Goal: Book appointment/travel/reservation

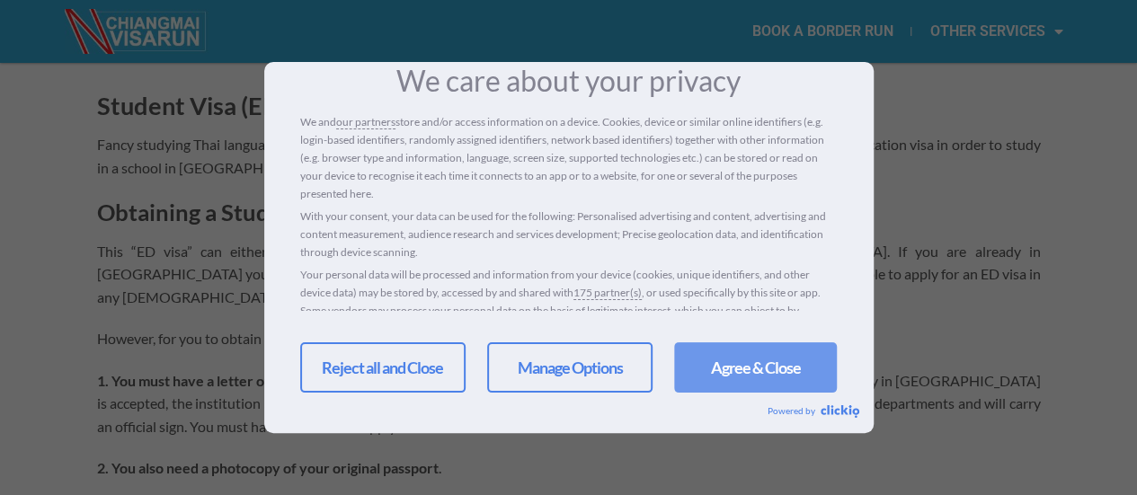
click at [748, 380] on link "Agree & Close" at bounding box center [755, 367] width 163 height 50
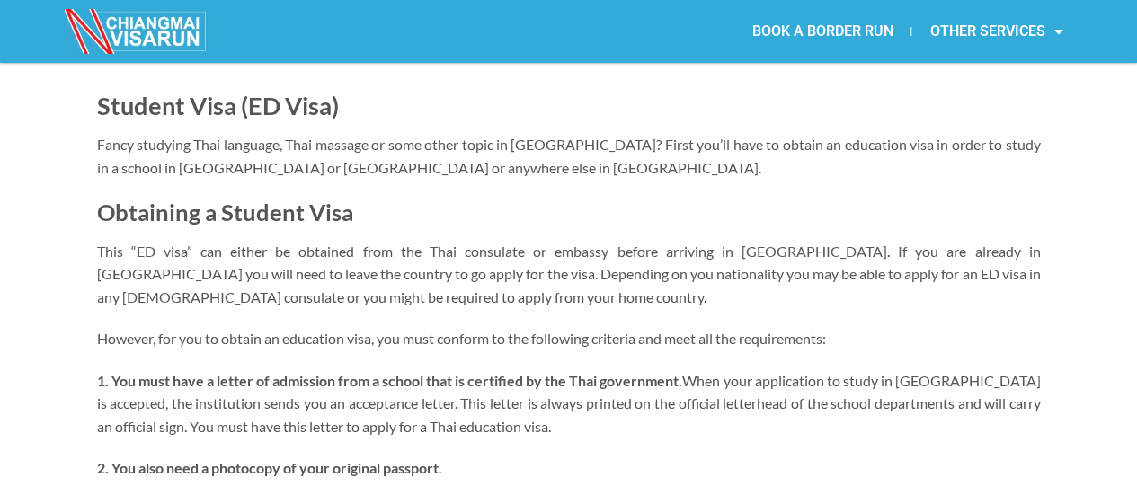
click at [839, 26] on link "BOOK A BORDER RUN" at bounding box center [821, 31] width 177 height 41
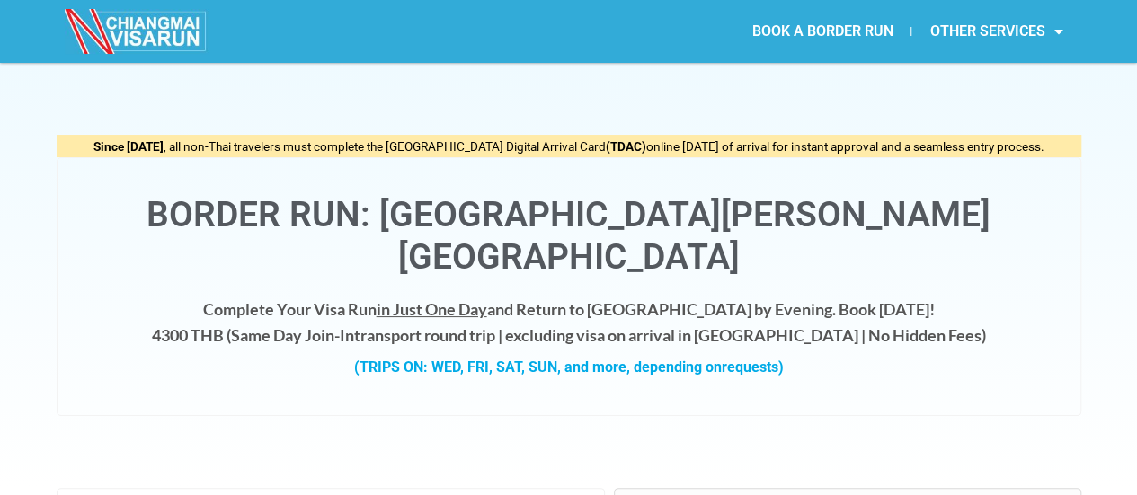
click at [162, 296] on h4 "Complete Your Visa Run in Just One Day and Return to Chiang Mai by Evening. Boo…" at bounding box center [568, 322] width 987 height 52
click at [844, 30] on link "BOOK A BORDER RUN" at bounding box center [821, 31] width 177 height 41
